Goal: Task Accomplishment & Management: Complete application form

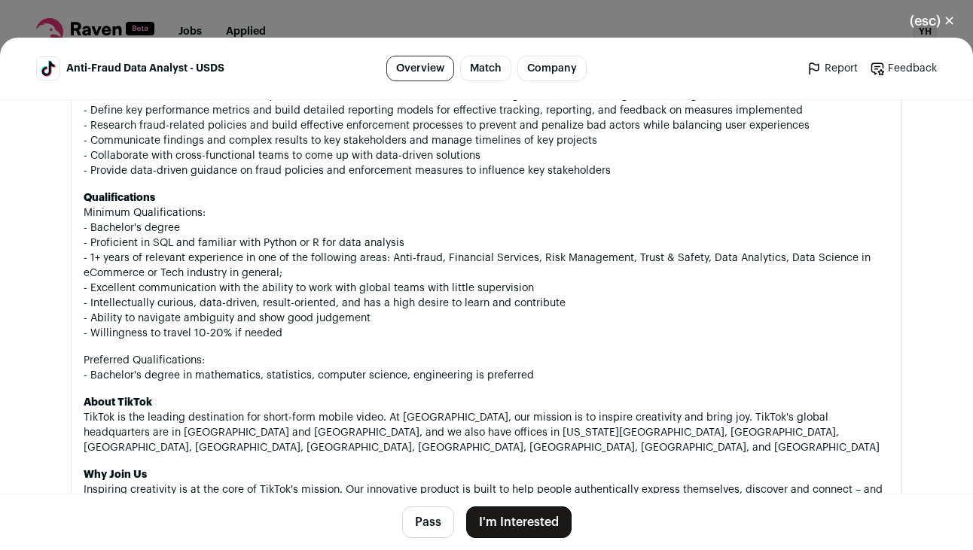
scroll to position [620, 0]
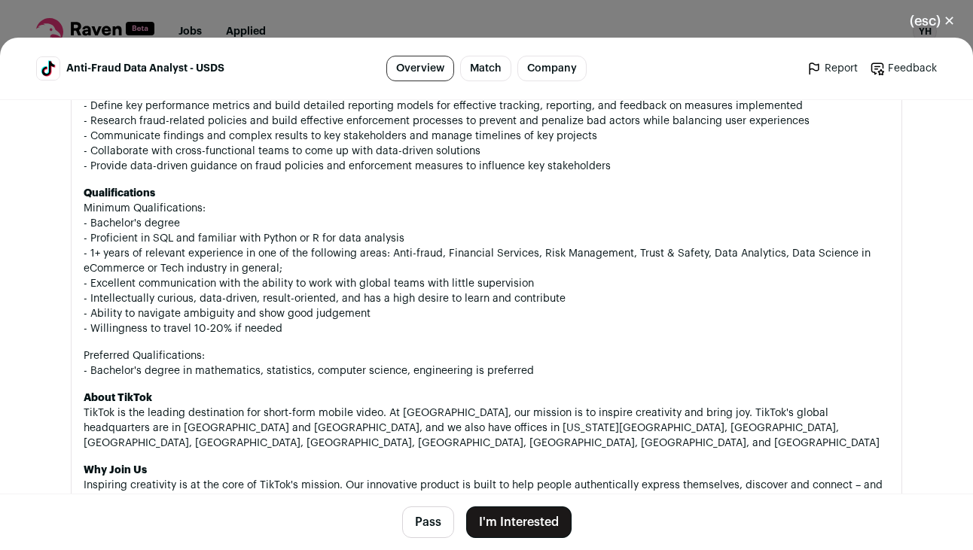
click at [529, 514] on button "I'm Interested" at bounding box center [518, 523] width 105 height 32
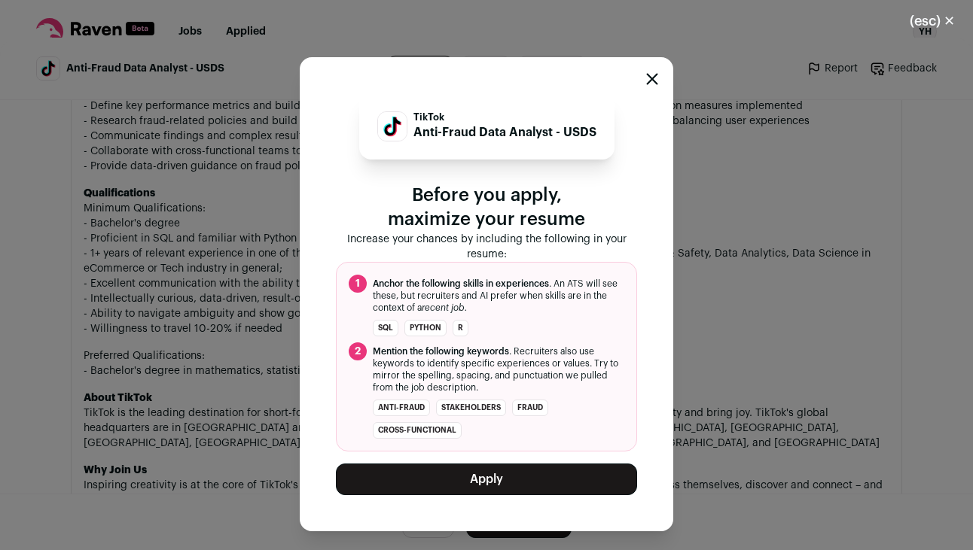
click at [539, 486] on button "Apply" at bounding box center [486, 480] width 301 height 32
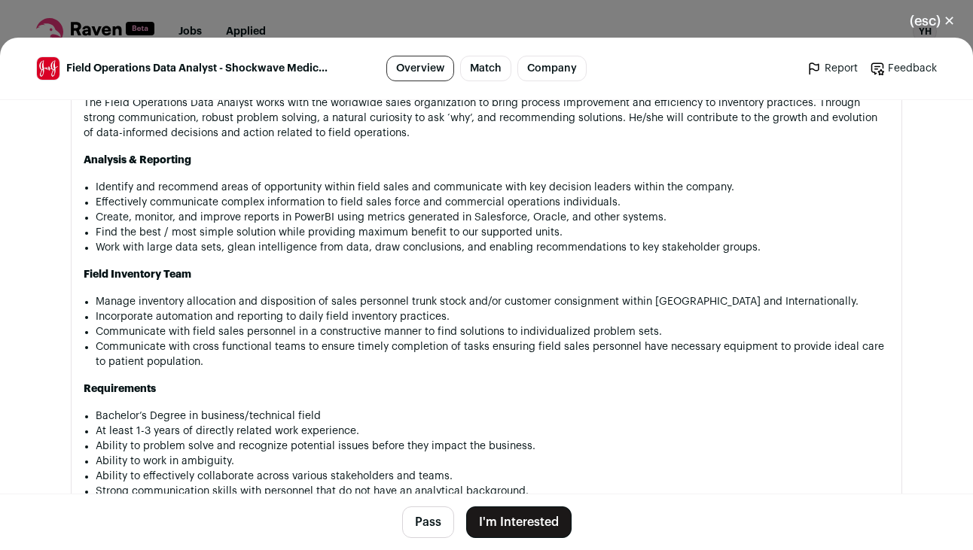
scroll to position [936, 0]
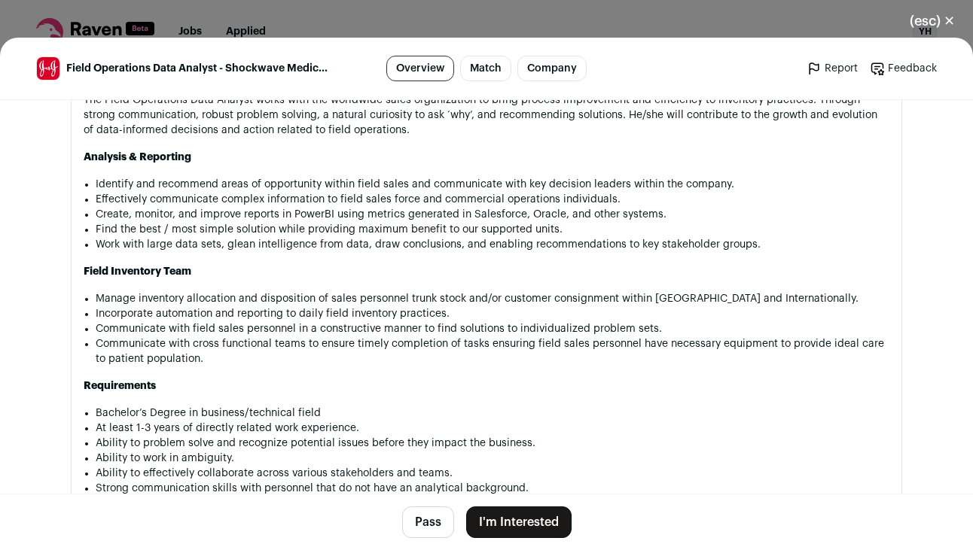
click at [541, 514] on button "I'm Interested" at bounding box center [518, 523] width 105 height 32
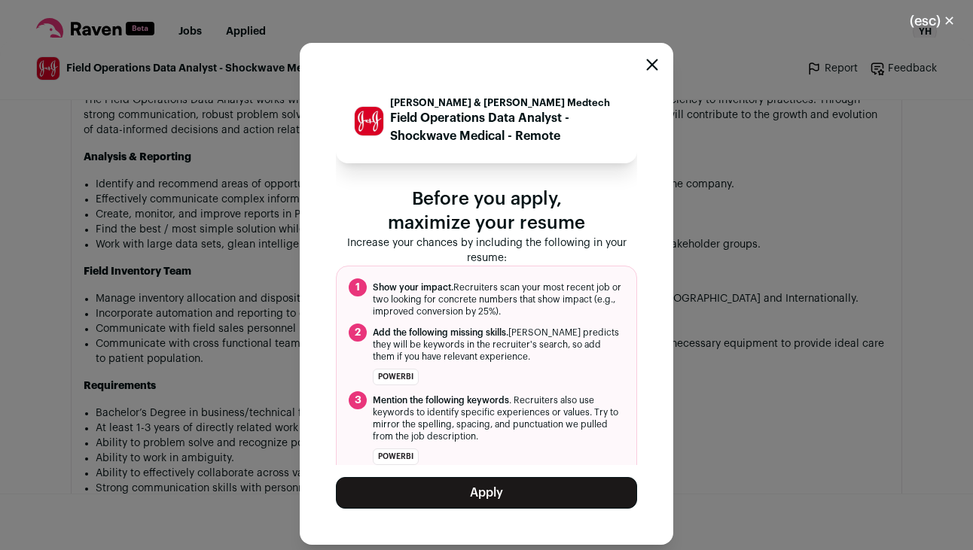
click at [534, 492] on button "Apply" at bounding box center [486, 493] width 301 height 32
